Goal: Task Accomplishment & Management: Manage account settings

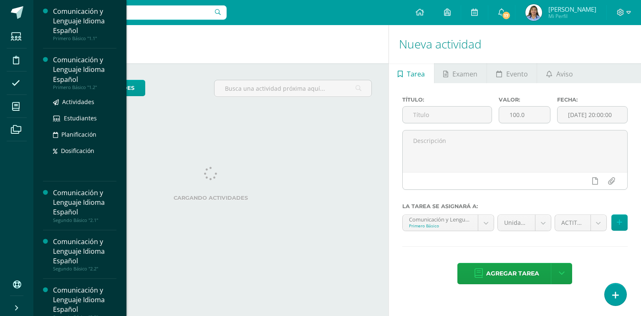
click at [66, 64] on div "Comunicación y Lenguaje Idioma Español" at bounding box center [84, 69] width 63 height 29
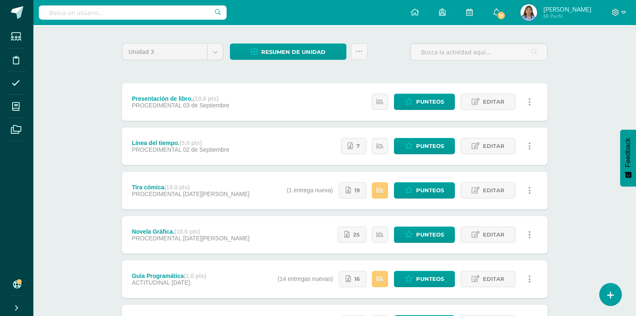
scroll to position [67, 0]
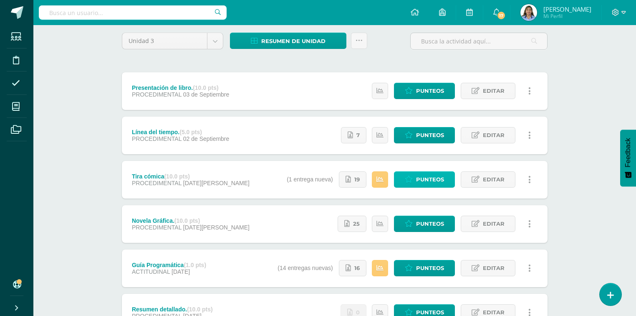
click at [426, 180] on span "Punteos" at bounding box center [430, 179] width 28 height 15
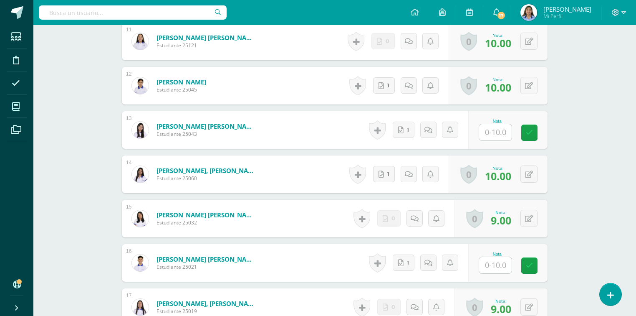
scroll to position [719, 0]
click at [405, 129] on link "1" at bounding box center [406, 129] width 23 height 17
click at [510, 129] on input "text" at bounding box center [500, 132] width 33 height 17
type input "10"
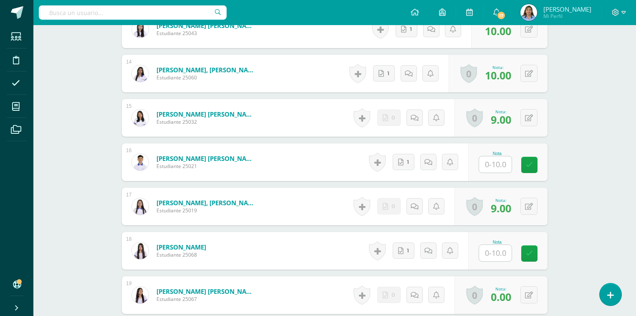
scroll to position [852, 0]
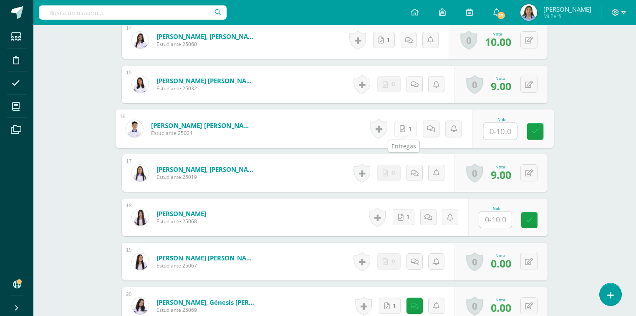
click at [405, 131] on link "1" at bounding box center [406, 128] width 23 height 17
click at [502, 129] on input "text" at bounding box center [500, 131] width 33 height 17
type input "7"
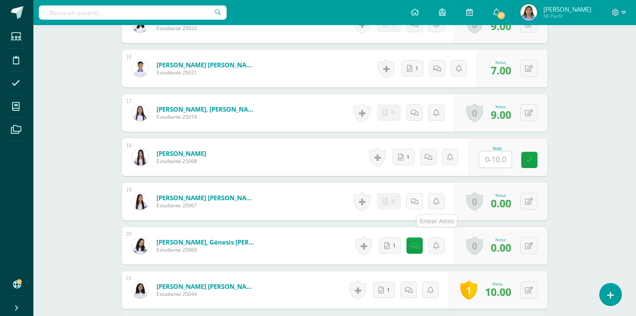
scroll to position [919, 0]
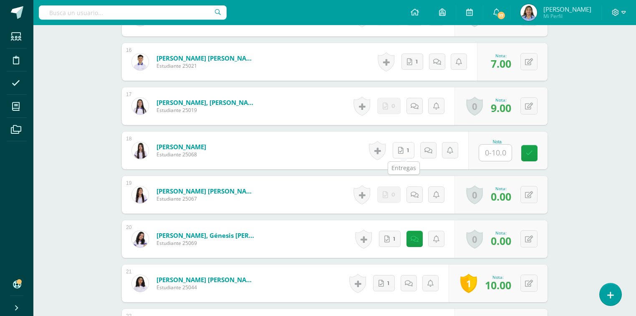
click at [403, 151] on icon at bounding box center [400, 150] width 5 height 7
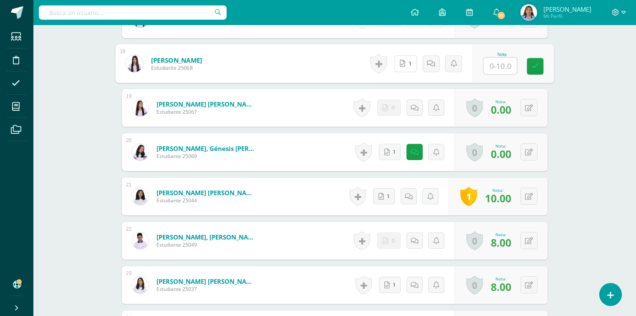
scroll to position [986, 0]
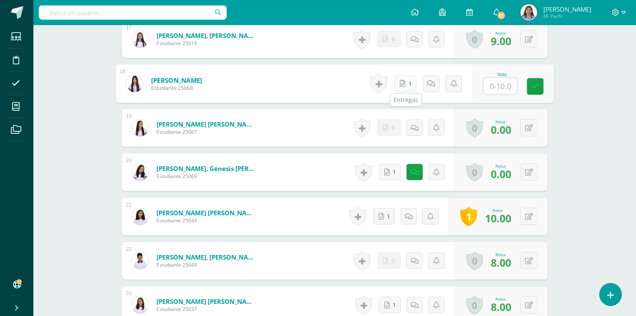
click at [406, 86] on link "1" at bounding box center [406, 83] width 23 height 17
click at [503, 88] on input "text" at bounding box center [500, 86] width 33 height 17
type input "9"
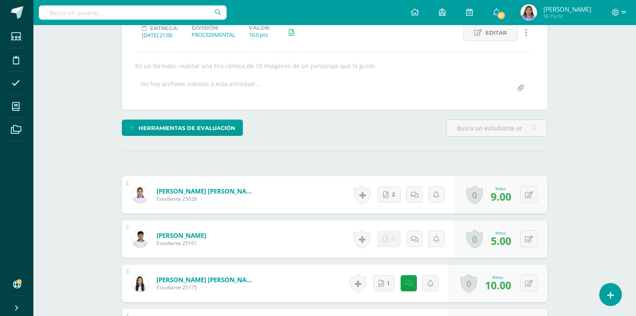
scroll to position [0, 0]
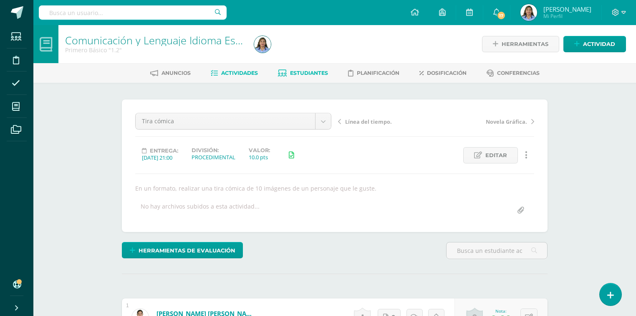
click at [316, 72] on span "Estudiantes" at bounding box center [309, 73] width 38 height 6
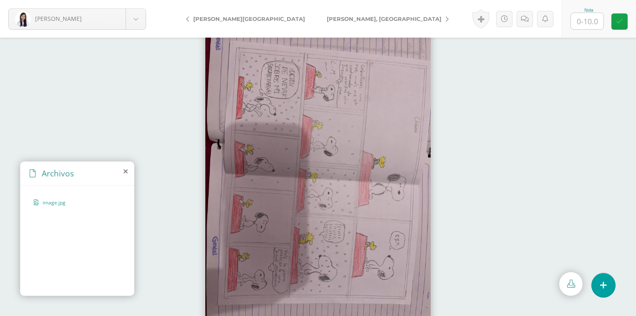
scroll to position [11, 0]
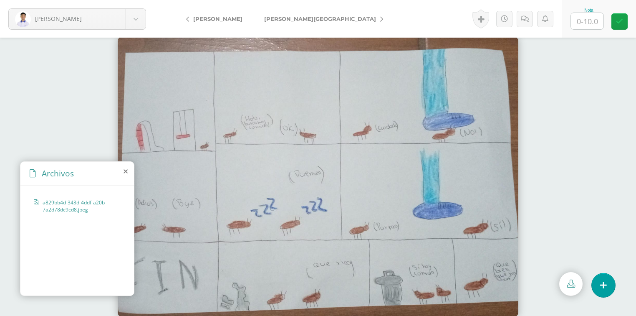
click at [127, 172] on icon at bounding box center [126, 171] width 4 height 7
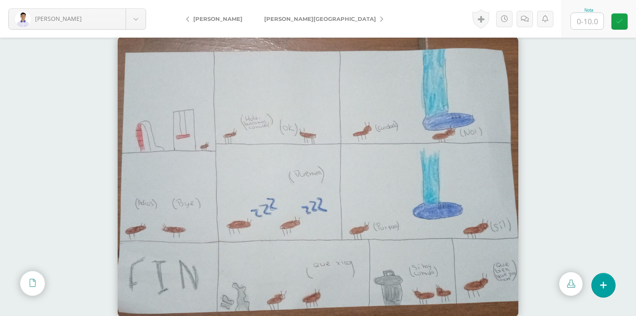
scroll to position [0, 0]
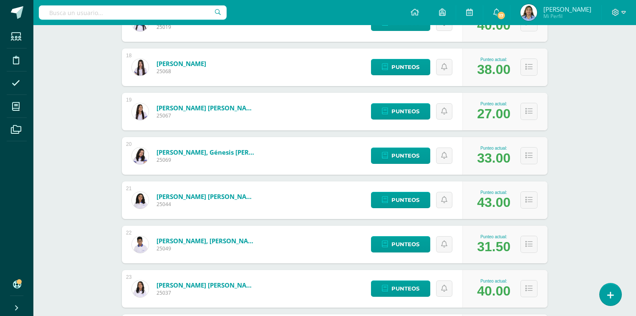
scroll to position [902, 0]
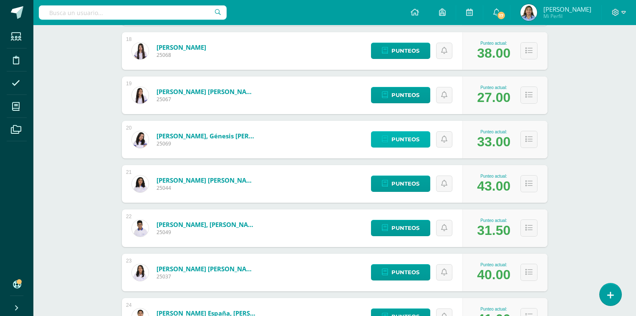
click at [414, 138] on span "Punteos" at bounding box center [406, 139] width 28 height 15
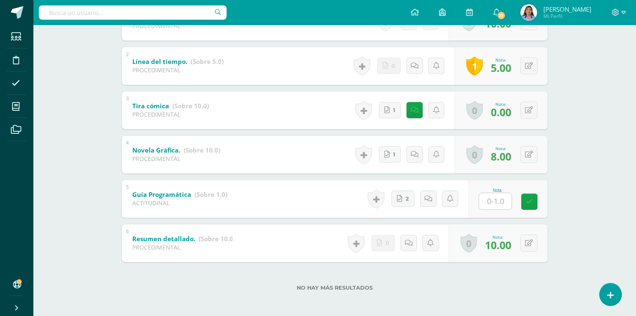
scroll to position [207, 0]
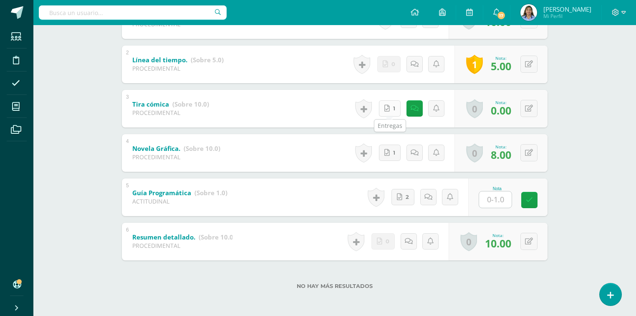
click at [395, 104] on link "1" at bounding box center [390, 108] width 22 height 16
click at [409, 197] on link "2" at bounding box center [405, 197] width 24 height 17
click at [496, 199] on input "text" at bounding box center [500, 199] width 33 height 17
type input "1"
click at [535, 107] on button at bounding box center [529, 108] width 17 height 17
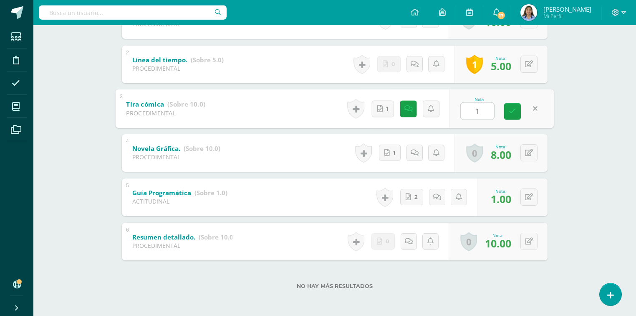
type input "10"
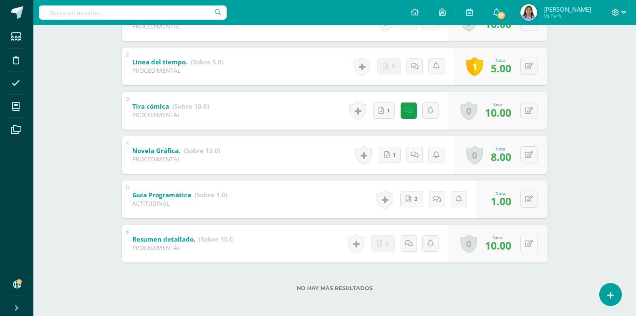
scroll to position [0, 0]
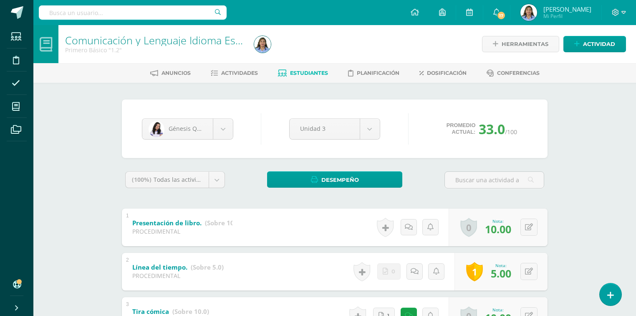
click at [302, 70] on span "Estudiantes" at bounding box center [309, 73] width 38 height 6
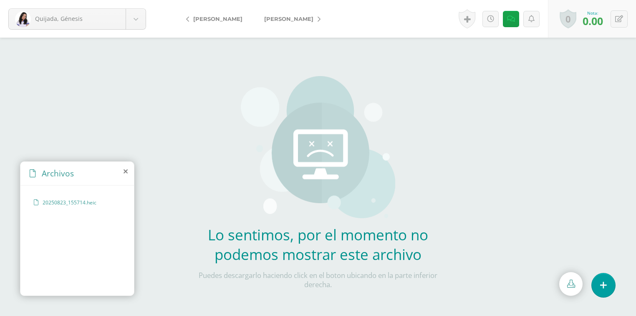
scroll to position [42, 0]
click at [357, 246] on h2 "Lo sentimos, por el momento no podemos mostrar este archivo" at bounding box center [318, 244] width 246 height 39
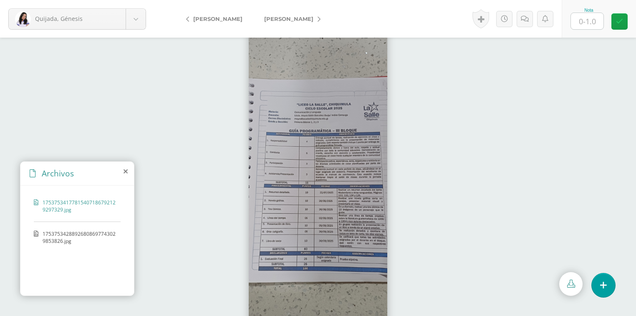
click at [64, 240] on span "17537534288926808697743029853826.jpg" at bounding box center [80, 237] width 74 height 14
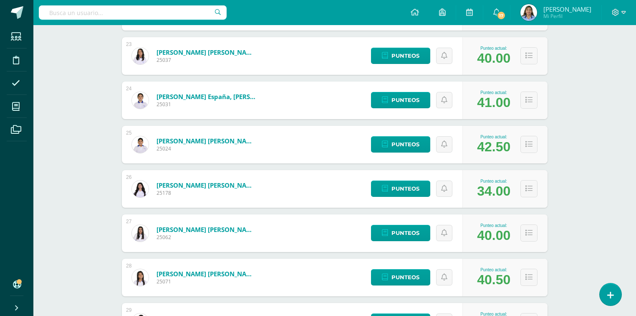
scroll to position [1122, 0]
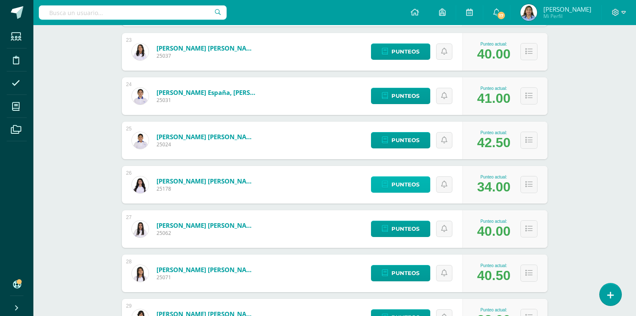
click at [414, 182] on span "Punteos" at bounding box center [406, 184] width 28 height 15
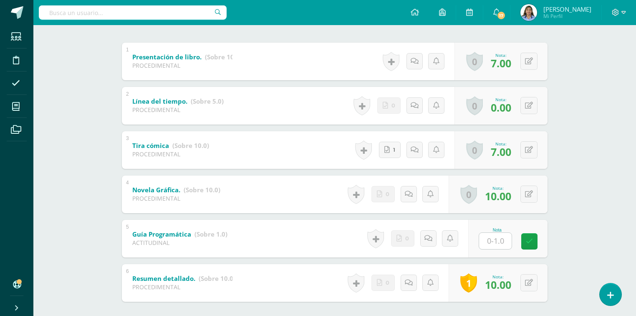
scroll to position [167, 0]
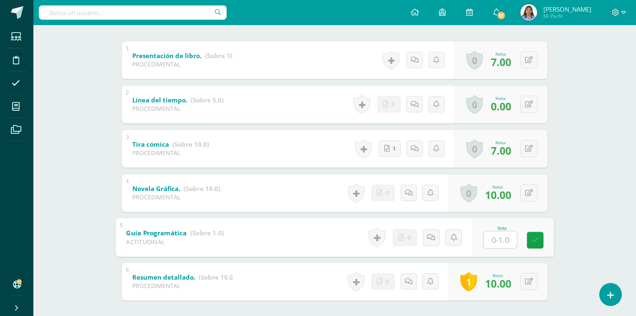
click at [492, 237] on input "text" at bounding box center [500, 239] width 33 height 17
type input "0"
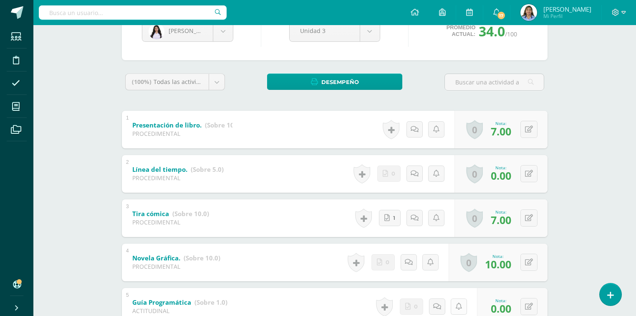
scroll to position [33, 0]
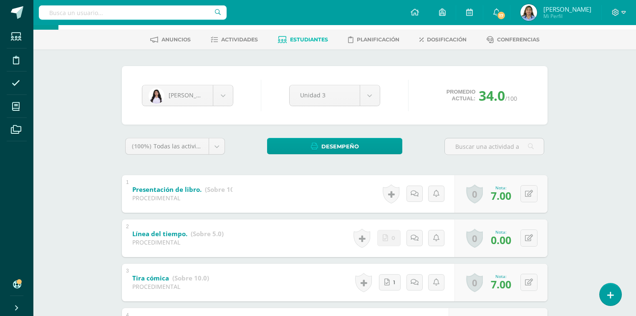
click at [313, 38] on span "Estudiantes" at bounding box center [309, 39] width 38 height 6
